Goal: Information Seeking & Learning: Learn about a topic

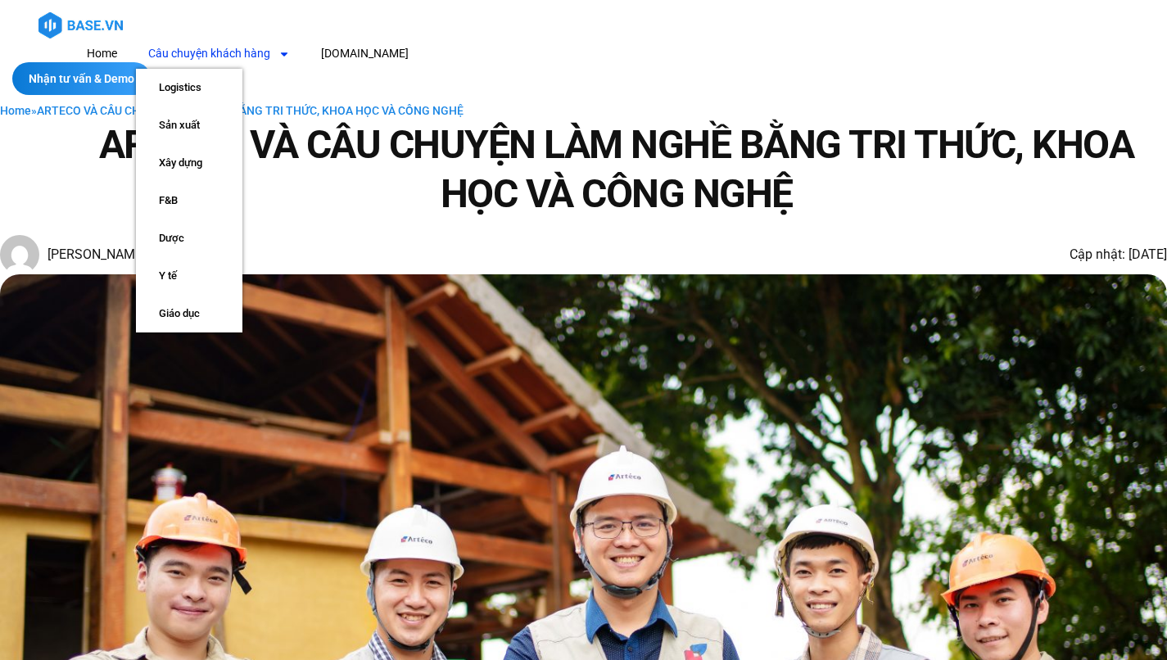
click at [302, 38] on link "Câu chuyện khách hàng" at bounding box center [219, 53] width 166 height 30
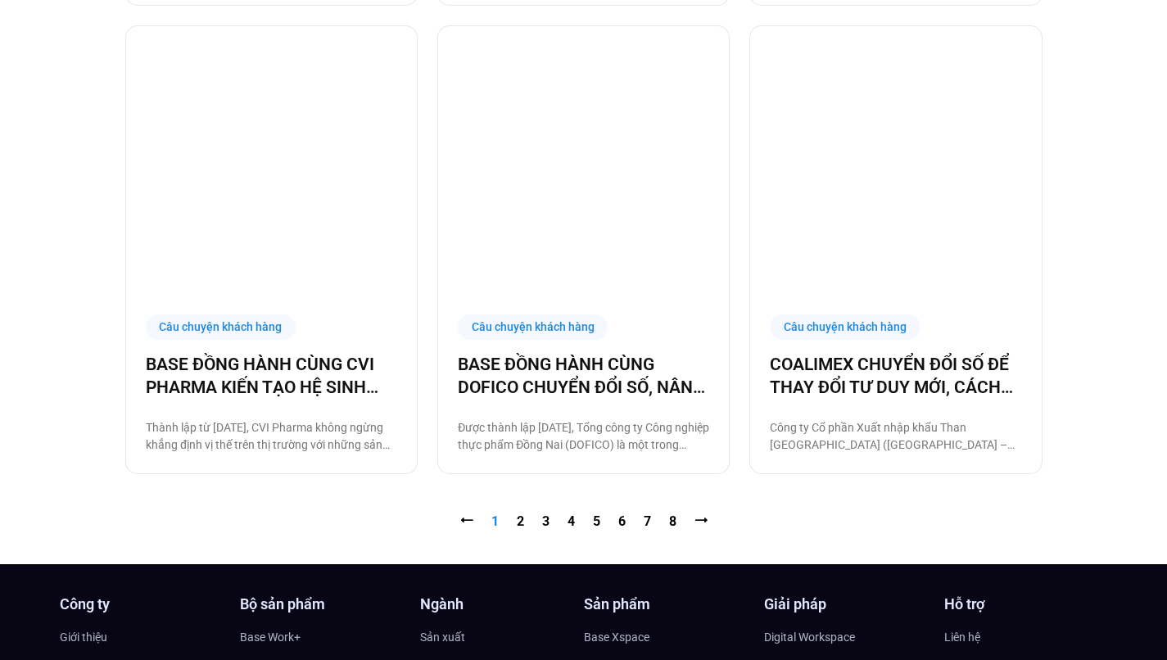
scroll to position [1701, 0]
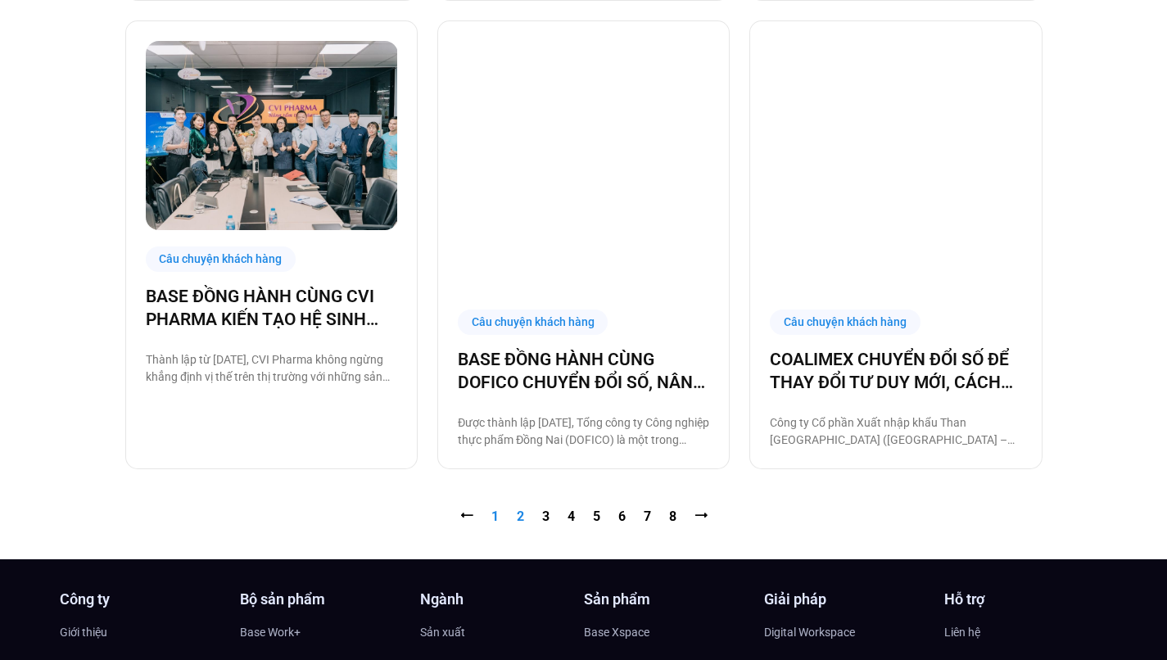
click at [520, 508] on link "Trang 2" at bounding box center [520, 516] width 7 height 16
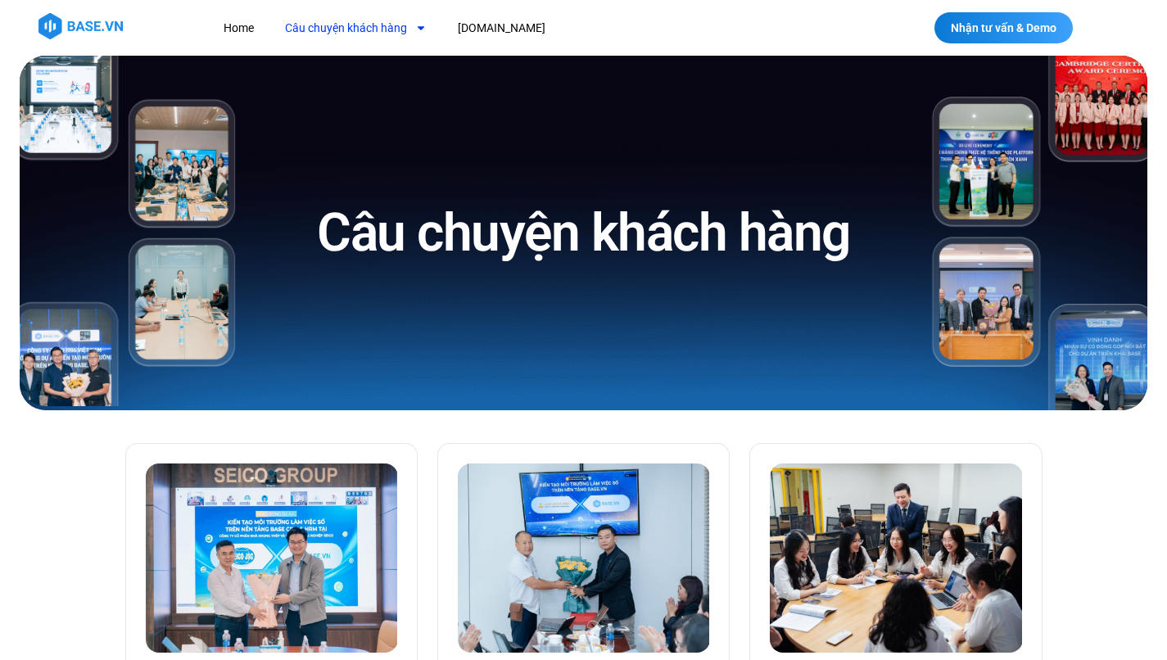
click at [386, 35] on link "Câu chuyện khách hàng" at bounding box center [356, 28] width 166 height 30
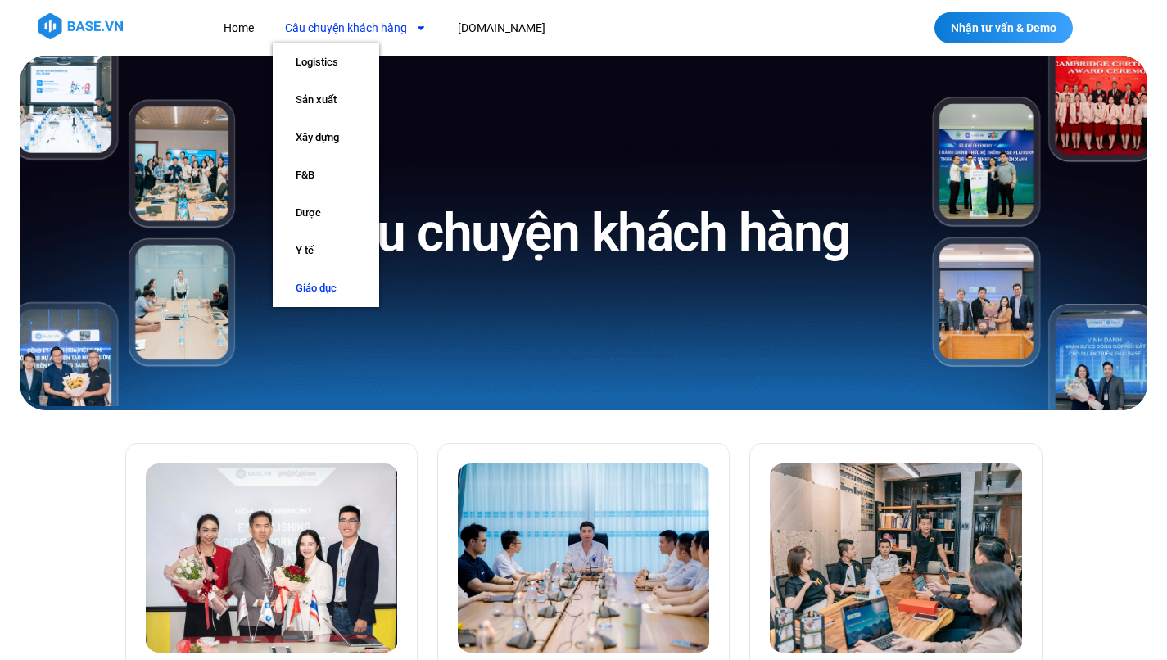
click at [334, 277] on link "Giáo dục" at bounding box center [326, 288] width 106 height 38
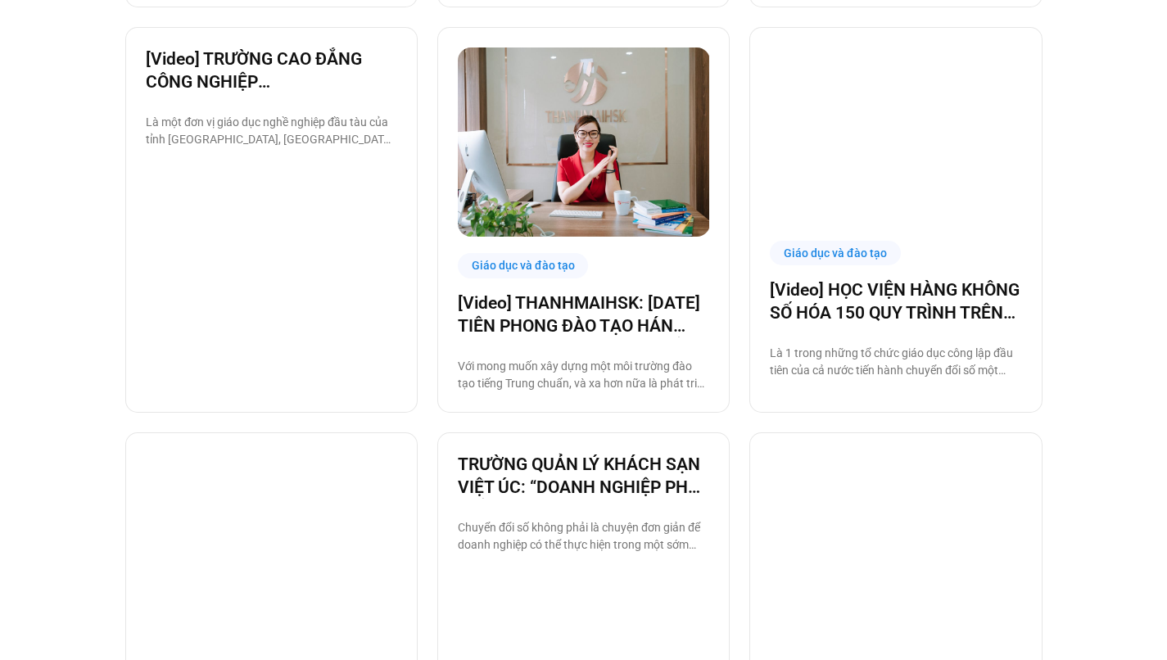
scroll to position [1470, 0]
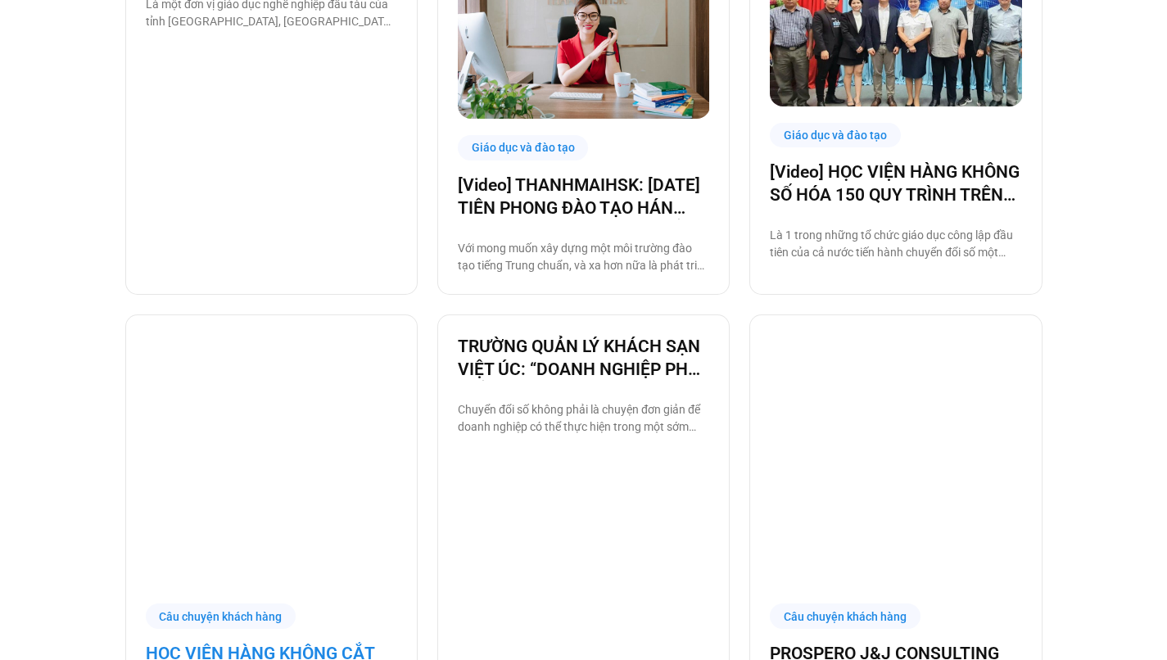
click at [291, 642] on link "HỌC VIỆN HÀNG KHÔNG CẮT GIẢM THÀNH CÔNG 150 QUY TRÌNH NHỜ CHUYỂN ĐỔI SỐ" at bounding box center [271, 665] width 251 height 46
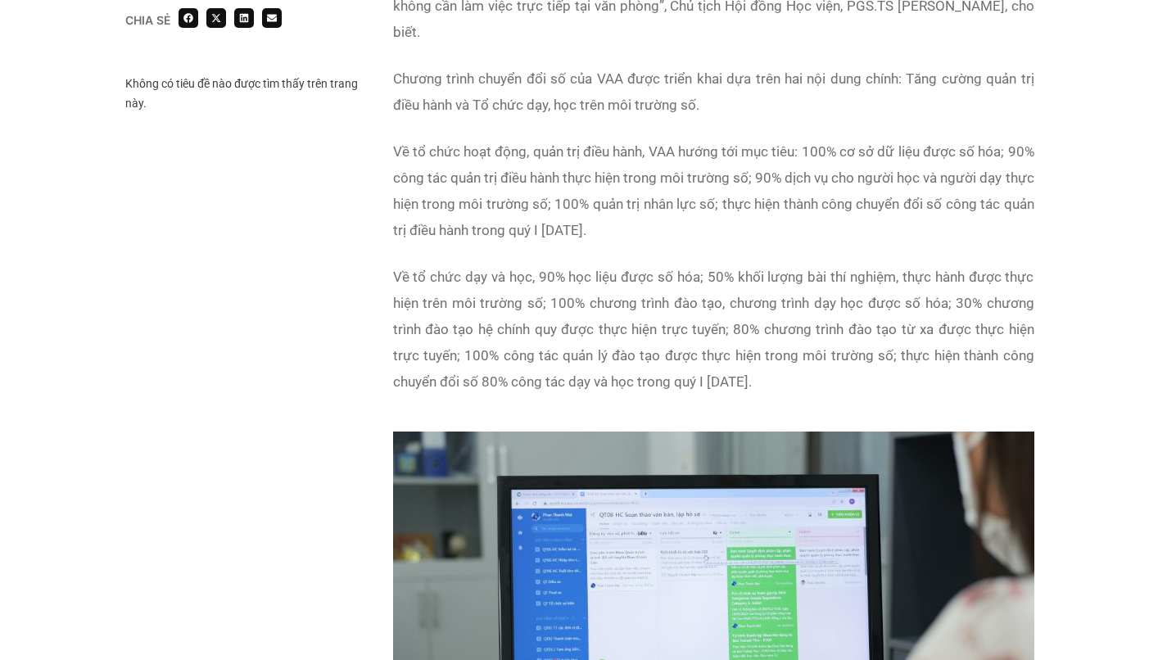
scroll to position [1346, 0]
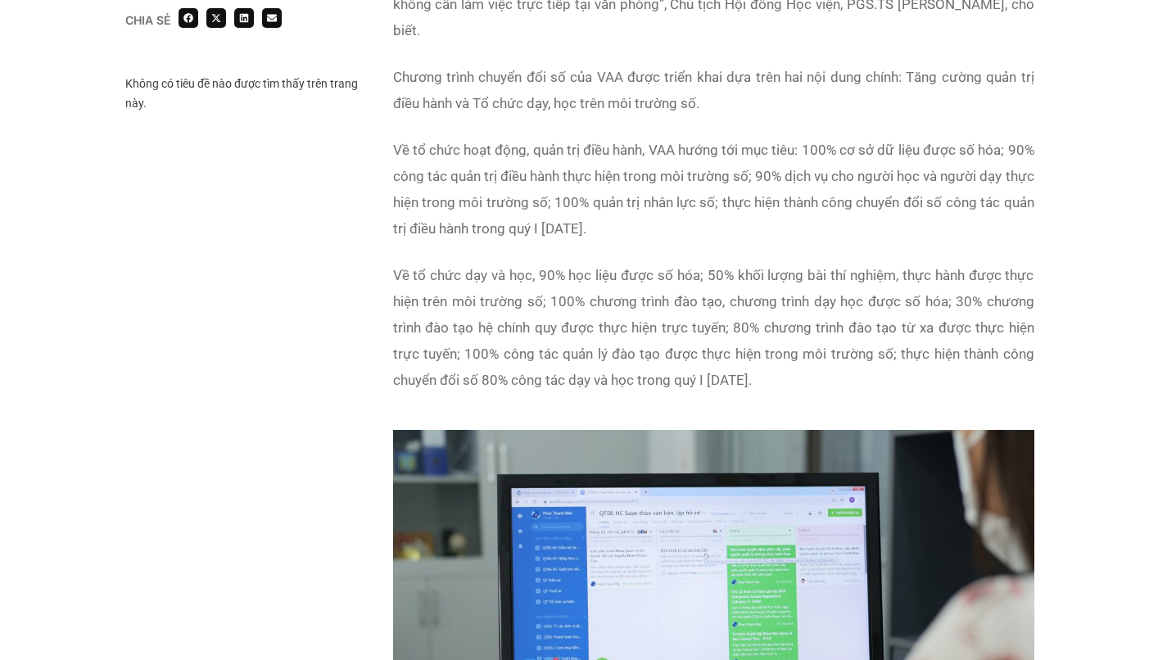
drag, startPoint x: 806, startPoint y: 121, endPoint x: 776, endPoint y: 193, distance: 77.8
click at [776, 193] on p "Về tổ chức hoạt động, quản trị điều hành, VAA hướng tới mục tiêu: 100% cơ sở dữ…" at bounding box center [713, 189] width 641 height 105
click at [536, 137] on p "Về tổ chức hoạt động, quản trị điều hành, VAA hướng tới mục tiêu: 100% cơ sở dữ…" at bounding box center [713, 189] width 641 height 105
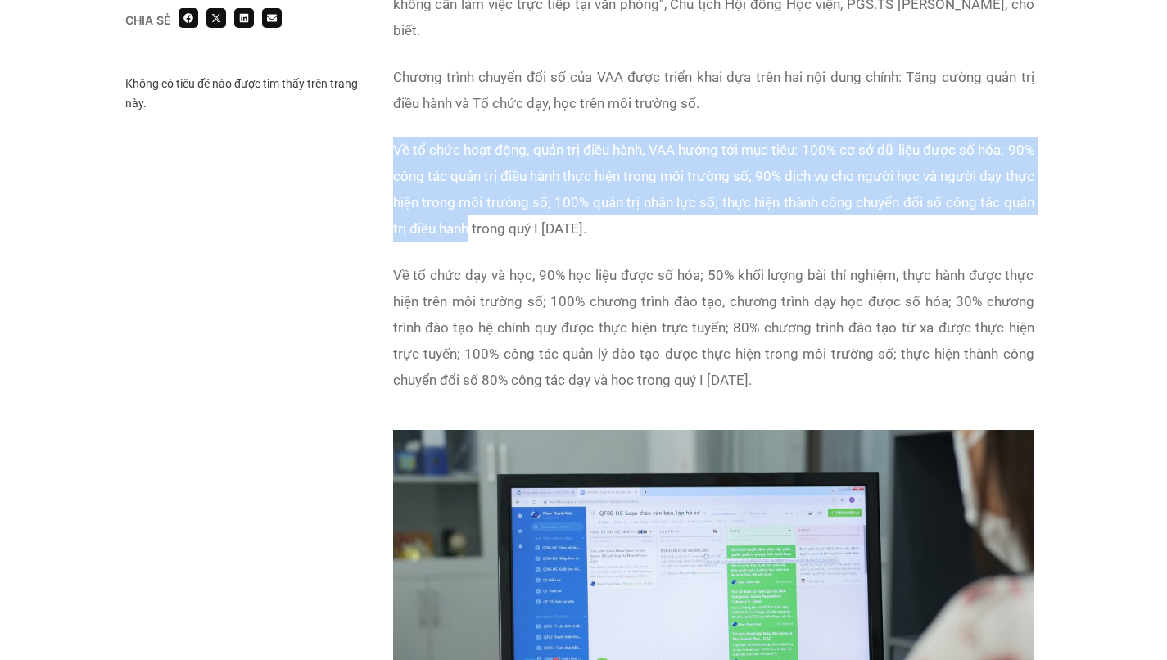
drag, startPoint x: 388, startPoint y: 120, endPoint x: 468, endPoint y: 210, distance: 120.6
click at [468, 210] on div "Tại [GEOGRAPHIC_DATA], các giải pháp công nghệ nhằm tăng cường công tác quản lý…" at bounding box center [713, 100] width 657 height 643
copy span "Về tổ chức hoạt động, quản trị điều hành, VAA hướng tới mục tiêu: 100% cơ sở dữ…"
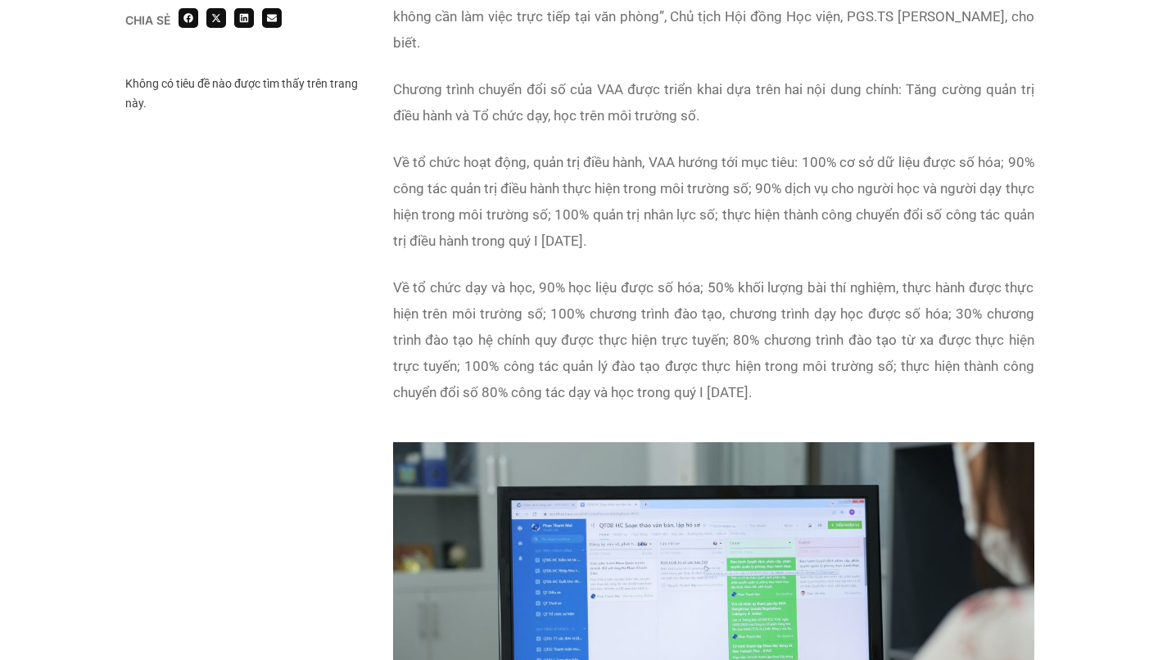
click at [626, 279] on span "Về tổ chức dạy và học, 90% học liệu được số hóa; 50% khối lượng bài thí nghiệm,…" at bounding box center [713, 339] width 641 height 121
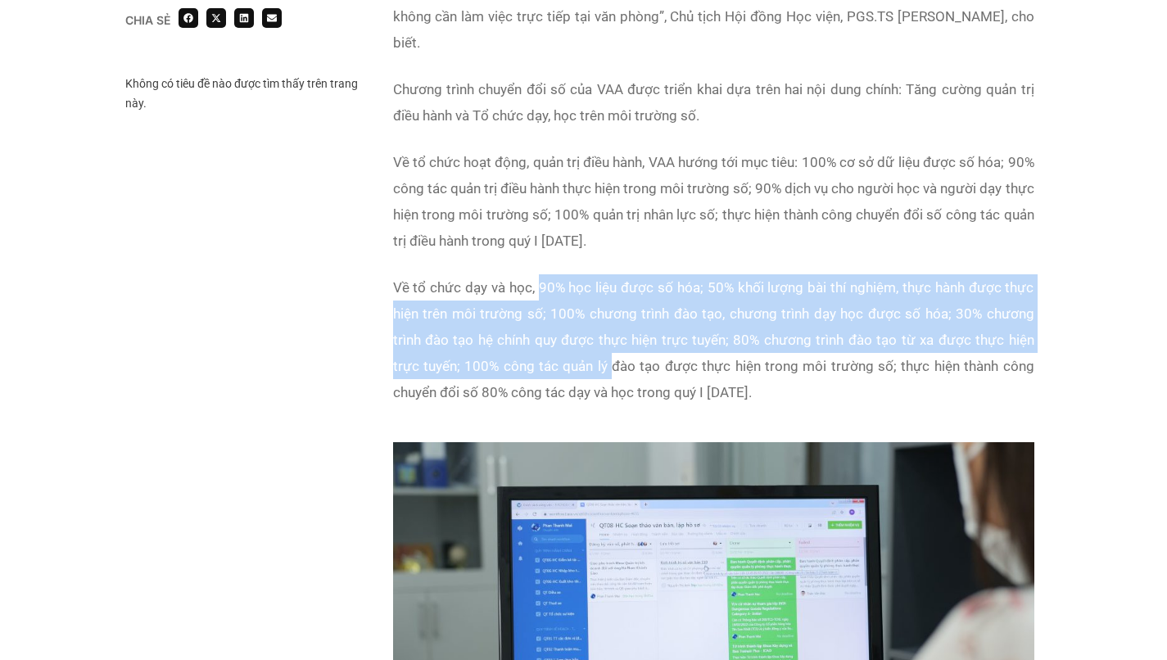
drag, startPoint x: 540, startPoint y: 259, endPoint x: 609, endPoint y: 328, distance: 97.8
click at [610, 328] on p "Về tổ chức dạy và học, 90% học liệu được số hóa; 50% khối lượng bài thí nghiệm,…" at bounding box center [713, 339] width 641 height 131
click at [606, 279] on span "Về tổ chức dạy và học, 90% học liệu được số hóa; 50% khối lượng bài thí nghiệm,…" at bounding box center [713, 339] width 641 height 121
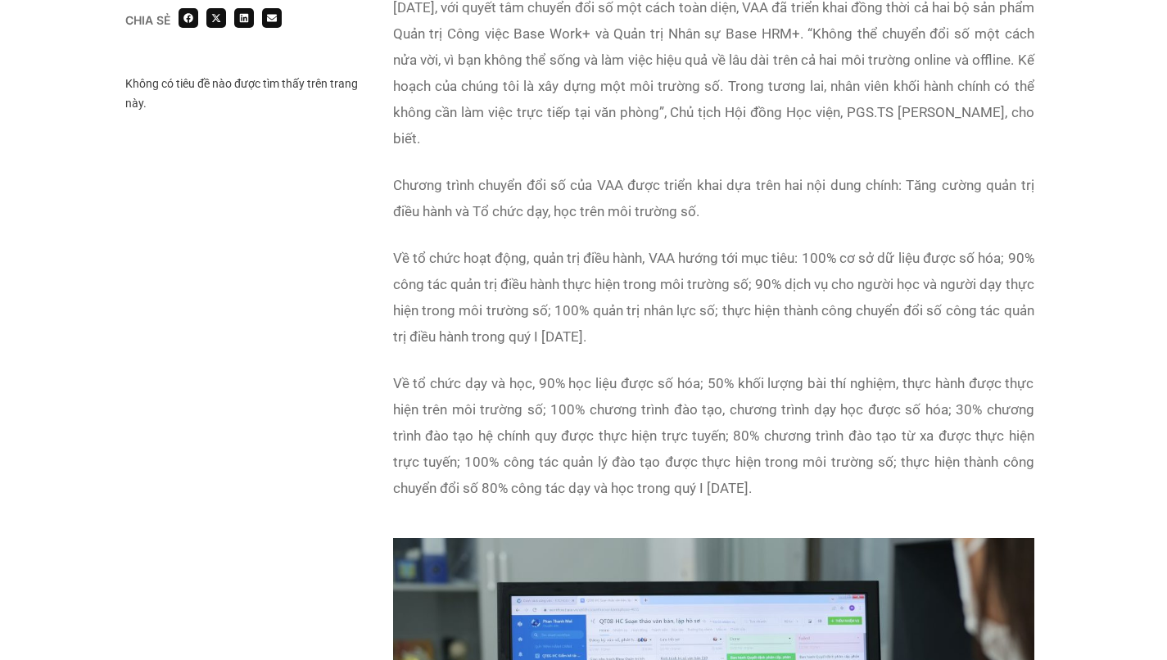
scroll to position [1256, 0]
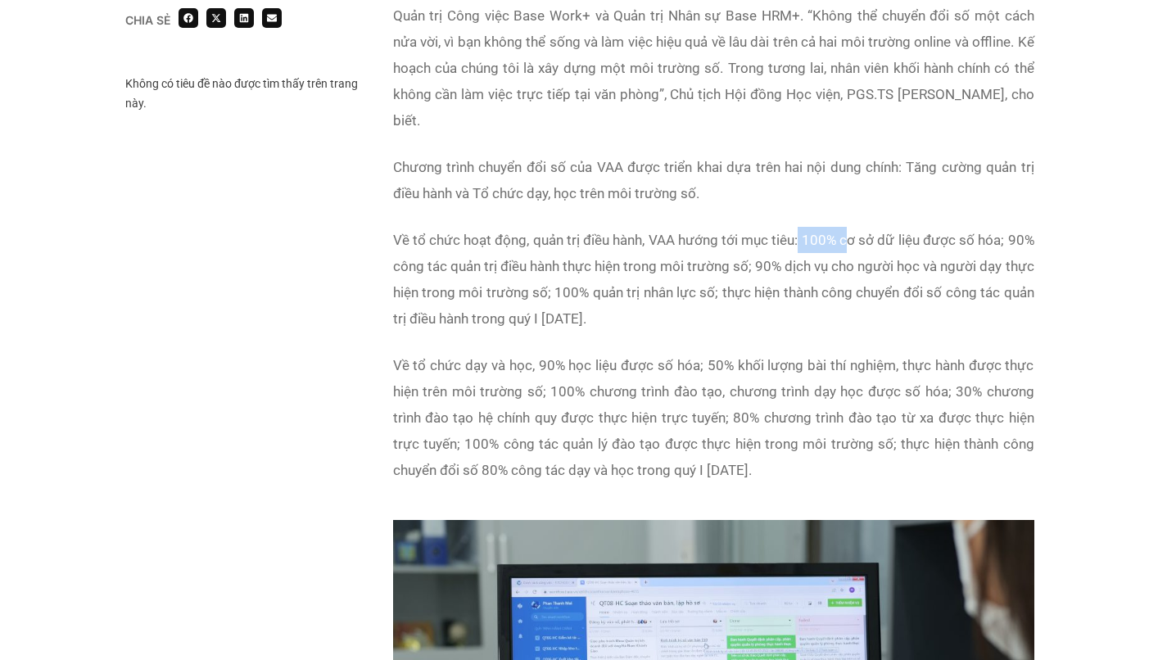
drag, startPoint x: 801, startPoint y: 216, endPoint x: 851, endPoint y: 205, distance: 51.2
click at [851, 232] on span "Về tổ chức hoạt động, quản trị điều hành, VAA hướng tới mục tiêu: 100% cơ sở dữ…" at bounding box center [713, 279] width 641 height 95
click at [824, 269] on span "Về tổ chức hoạt động, quản trị điều hành, VAA hướng tới mục tiêu: 100% cơ sở dữ…" at bounding box center [713, 279] width 641 height 95
drag, startPoint x: 503, startPoint y: 418, endPoint x: 795, endPoint y: 447, distance: 293.7
click at [795, 449] on p "Về tổ chức dạy và học, 90% học liệu được số hóa; 50% khối lượng bài thí nghiệm,…" at bounding box center [713, 417] width 641 height 131
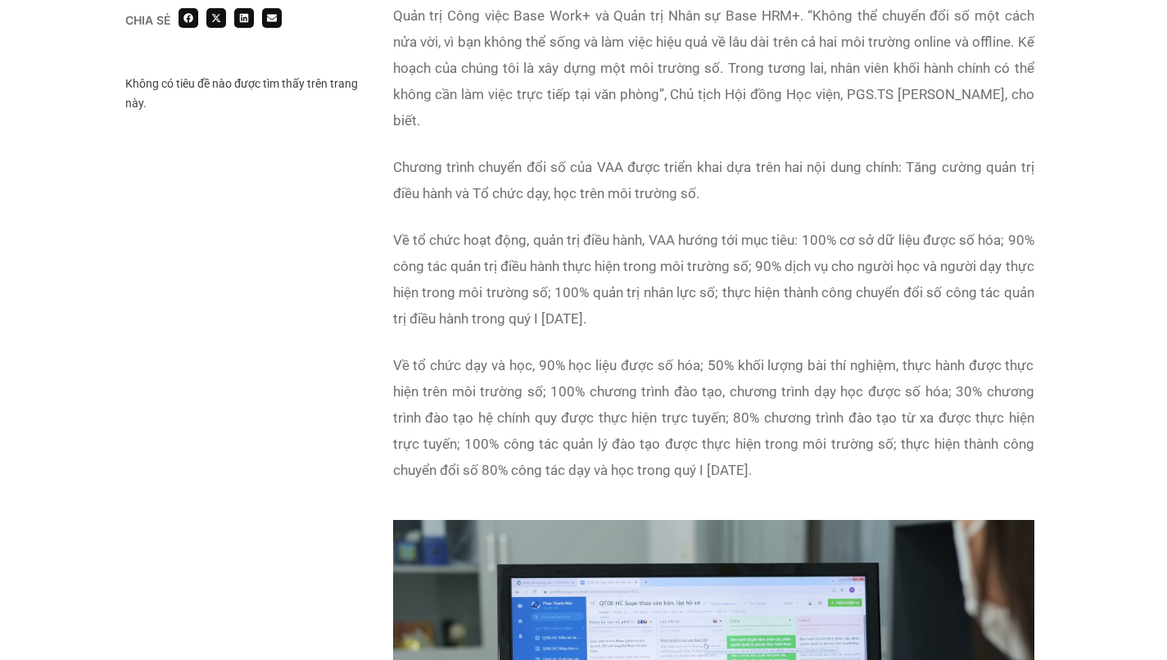
copy span "công tác quản lý đào tạo được thực hiện trong môi trường số; thực hiện thành cô…"
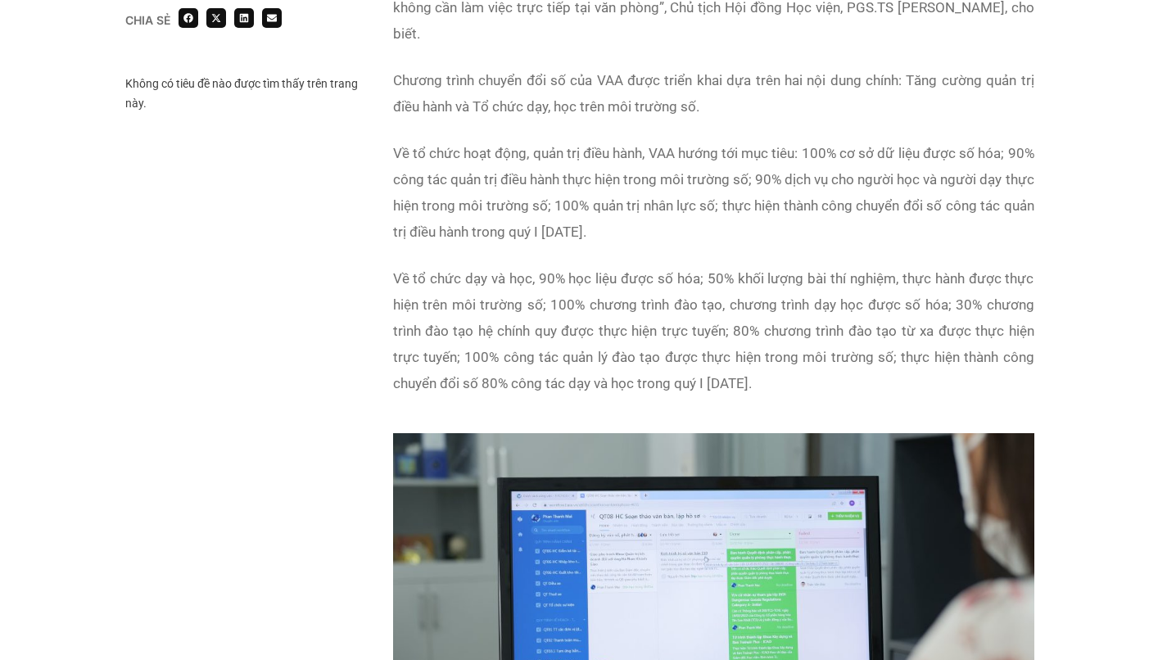
scroll to position [1341, 0]
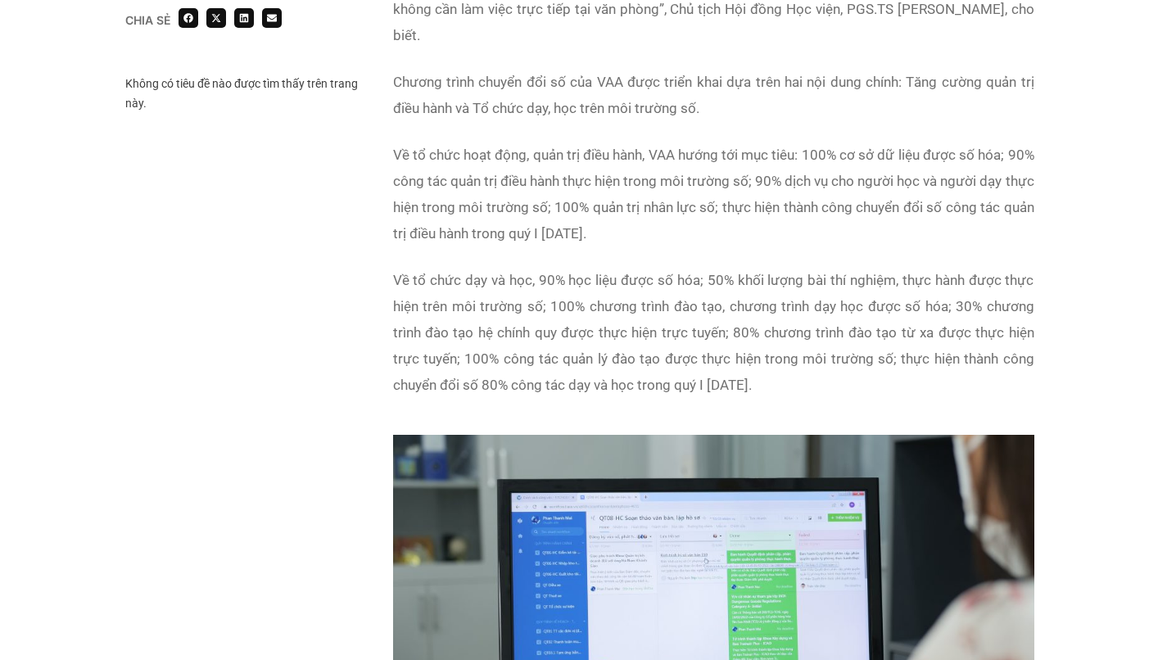
click at [756, 237] on div "Tại [GEOGRAPHIC_DATA], các giải pháp công nghệ nhằm tăng cường công tác quản lý…" at bounding box center [713, 105] width 641 height 626
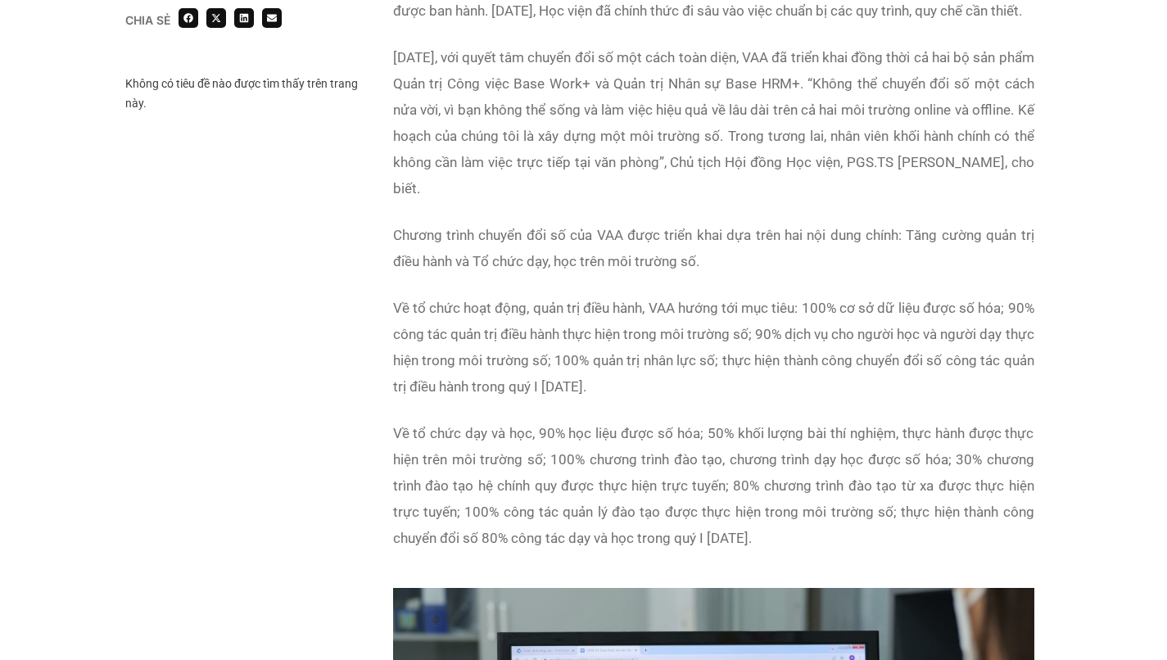
scroll to position [1219, 0]
